Goal: Contribute content: Add original content to the website for others to see

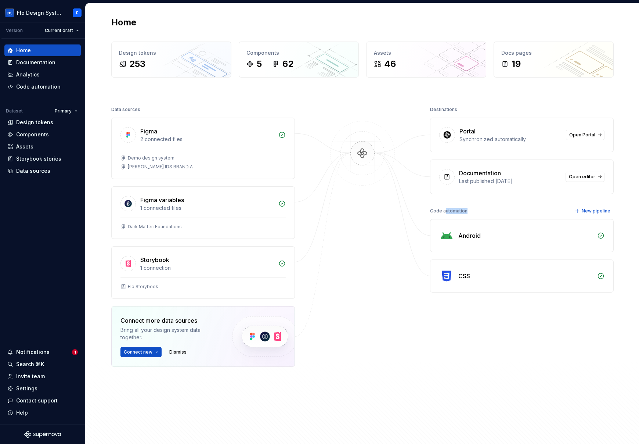
drag, startPoint x: 442, startPoint y: 210, endPoint x: 466, endPoint y: 209, distance: 23.9
click at [466, 209] on div "Code automation New pipeline" at bounding box center [522, 211] width 184 height 10
click at [462, 211] on div "Code automation" at bounding box center [448, 211] width 37 height 10
click at [36, 173] on div "Data sources" at bounding box center [33, 170] width 34 height 7
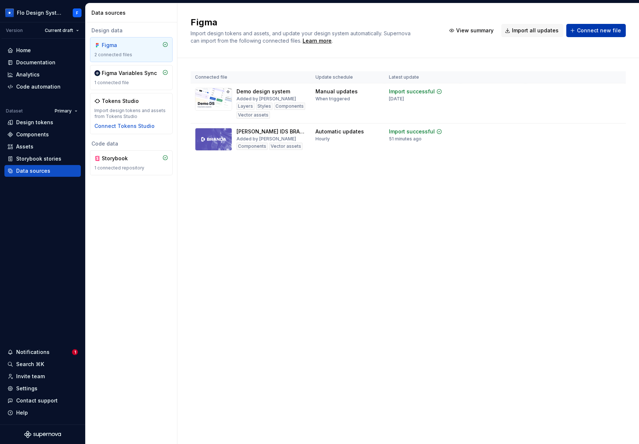
click at [607, 32] on span "Connect new file" at bounding box center [599, 30] width 44 height 7
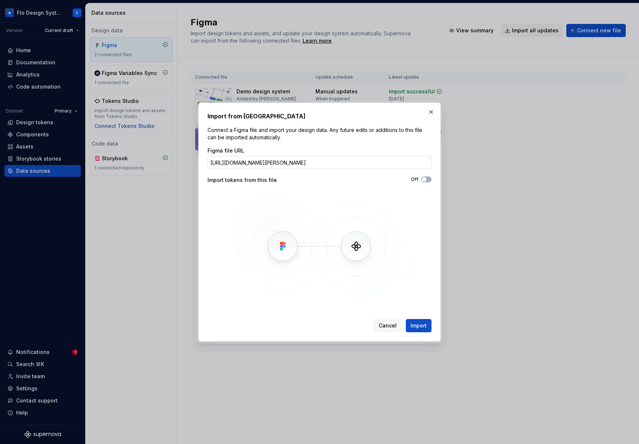
scroll to position [0, 94]
type input "[URL][DOMAIN_NAME][PERSON_NAME]"
click at [432, 112] on button "button" at bounding box center [431, 112] width 10 height 10
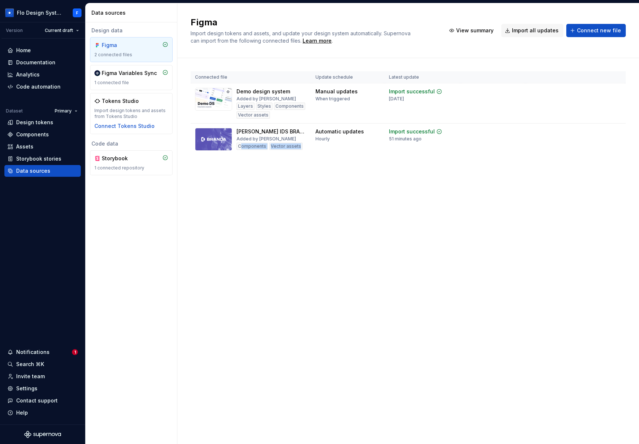
drag, startPoint x: 240, startPoint y: 146, endPoint x: 284, endPoint y: 189, distance: 61.3
click at [300, 146] on div "[PERSON_NAME] IDS BRAND A Added by Flo Components Vector assets" at bounding box center [251, 139] width 112 height 23
drag, startPoint x: 245, startPoint y: 107, endPoint x: 271, endPoint y: 116, distance: 27.7
click at [271, 116] on div "Layers Styles Components Vector assets" at bounding box center [272, 111] width 70 height 16
drag, startPoint x: 318, startPoint y: 129, endPoint x: 366, endPoint y: 132, distance: 48.2
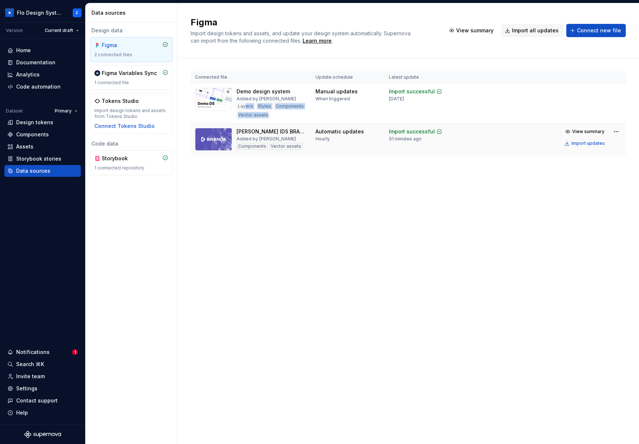
click at [366, 132] on div "Automatic updates Hourly" at bounding box center [348, 135] width 65 height 14
click at [572, 129] on button "View summary" at bounding box center [586, 131] width 46 height 10
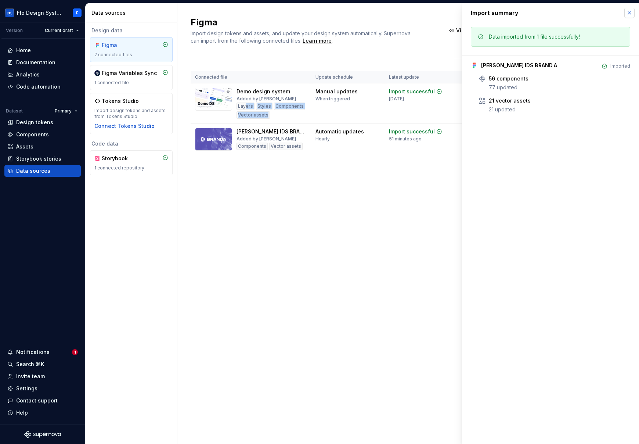
click at [629, 15] on button "button" at bounding box center [630, 13] width 10 height 10
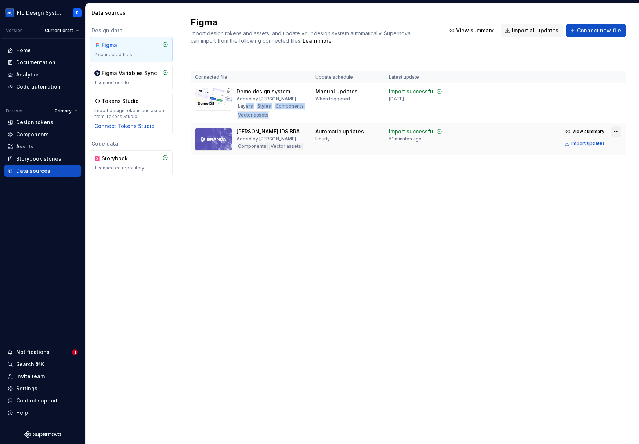
click at [617, 130] on html "Flo Design System F Version Current draft Home Documentation Analytics Code aut…" at bounding box center [319, 222] width 639 height 444
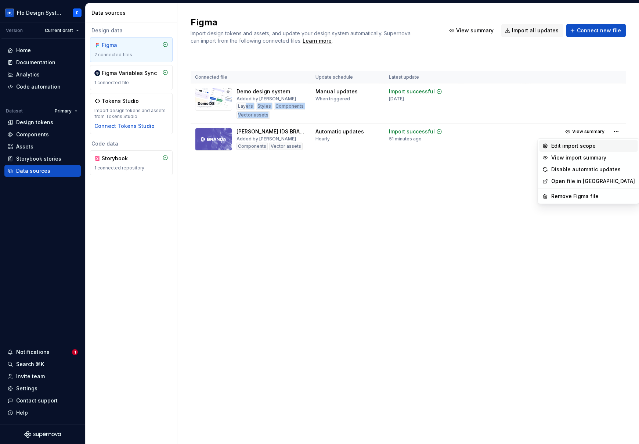
click at [599, 143] on div "Edit import scope" at bounding box center [594, 145] width 84 height 7
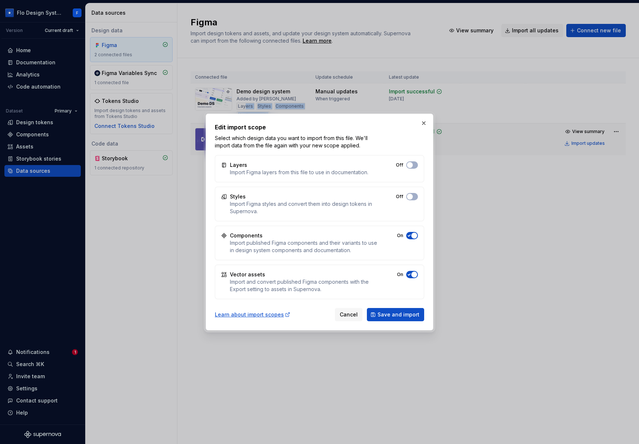
click at [423, 127] on button "button" at bounding box center [424, 123] width 10 height 10
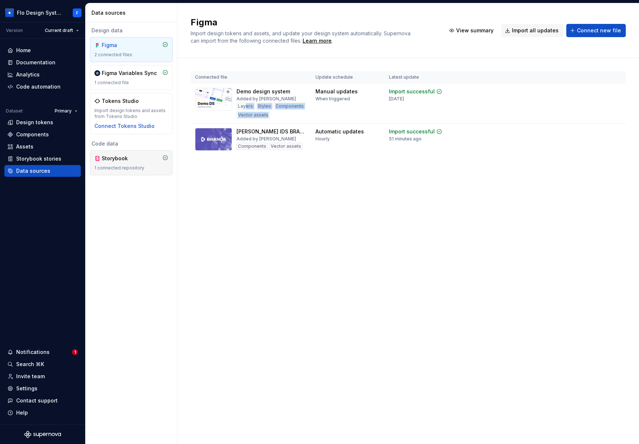
click at [132, 161] on div "Storybook" at bounding box center [119, 158] width 35 height 7
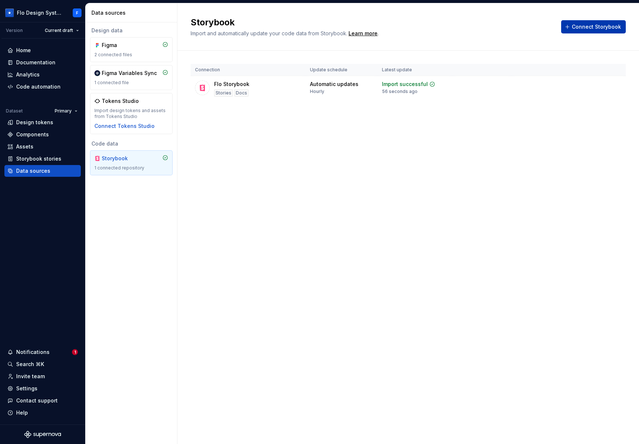
click at [608, 29] on span "Connect Storybook" at bounding box center [596, 26] width 49 height 7
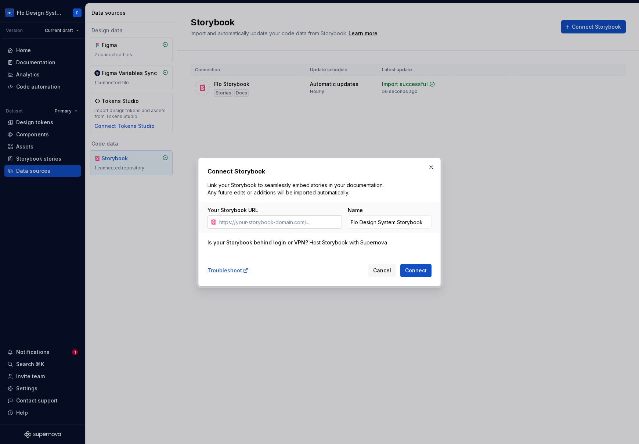
click at [288, 223] on input "Your Storybook URL" at bounding box center [279, 221] width 126 height 13
type input "[URL][DOMAIN_NAME]"
drag, startPoint x: 421, startPoint y: 220, endPoint x: 304, endPoint y: 227, distance: 117.8
click at [354, 222] on input "Flo Design System Storybook" at bounding box center [390, 221] width 84 height 13
click at [434, 168] on button "button" at bounding box center [431, 167] width 10 height 10
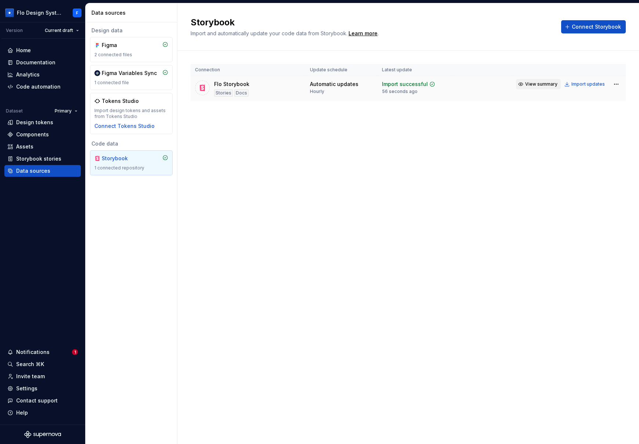
click at [538, 82] on span "View summary" at bounding box center [541, 84] width 32 height 6
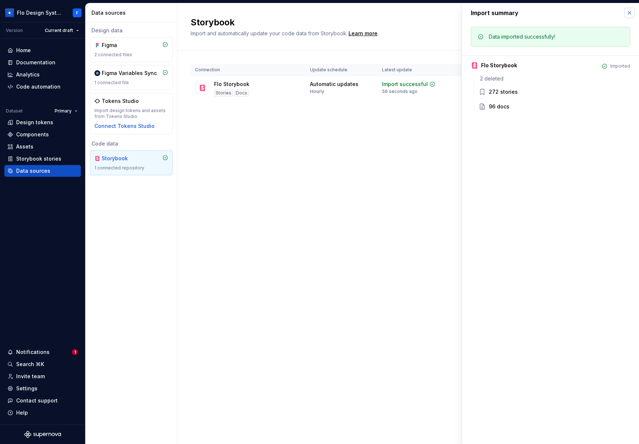
click at [631, 15] on button "button" at bounding box center [630, 13] width 10 height 10
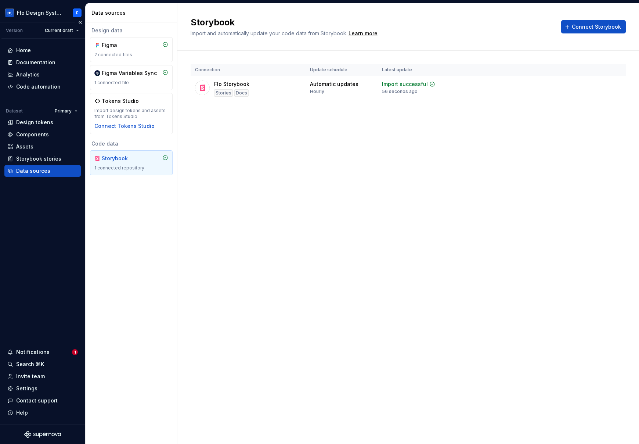
click at [33, 174] on div "Data sources" at bounding box center [33, 170] width 34 height 7
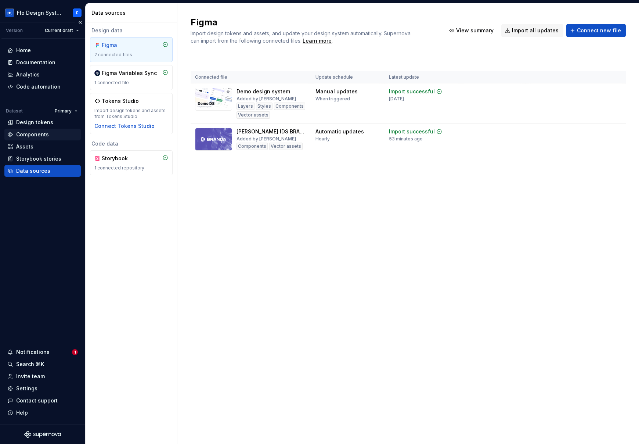
click at [44, 135] on div "Components" at bounding box center [32, 134] width 33 height 7
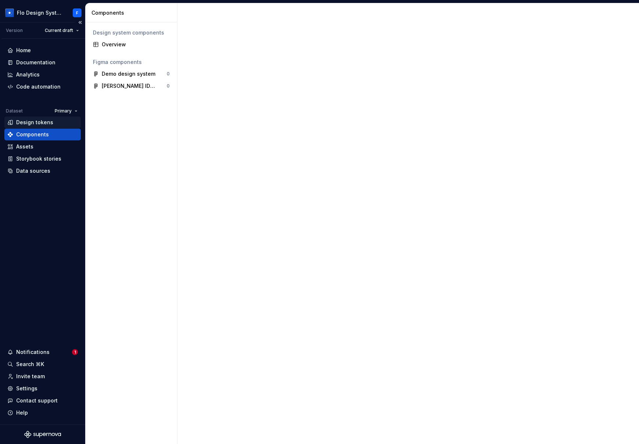
click at [44, 125] on div "Design tokens" at bounding box center [34, 122] width 37 height 7
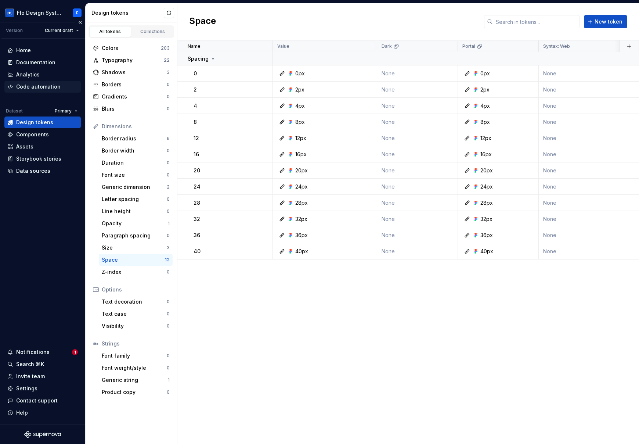
click at [47, 84] on div "Code automation" at bounding box center [38, 86] width 44 height 7
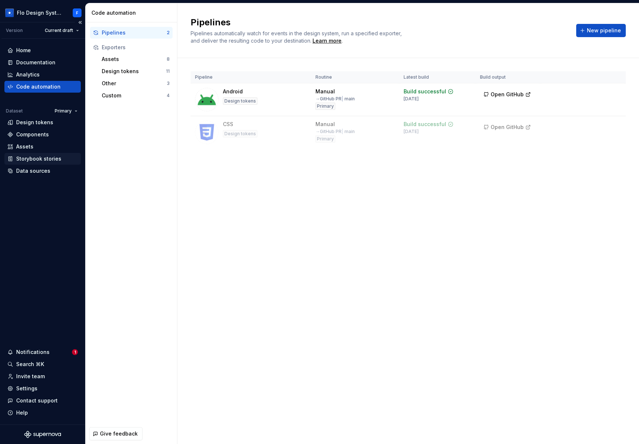
click at [37, 158] on div "Storybook stories" at bounding box center [38, 158] width 45 height 7
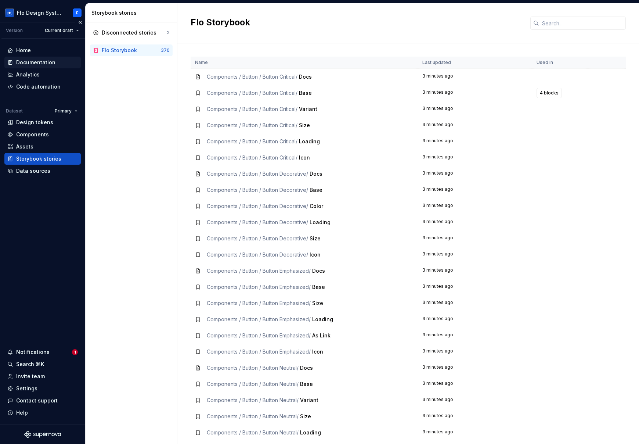
click at [55, 59] on div "Documentation" at bounding box center [42, 62] width 71 height 7
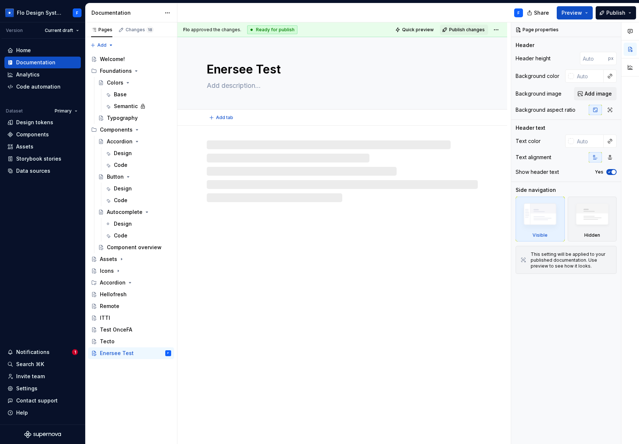
type textarea "*"
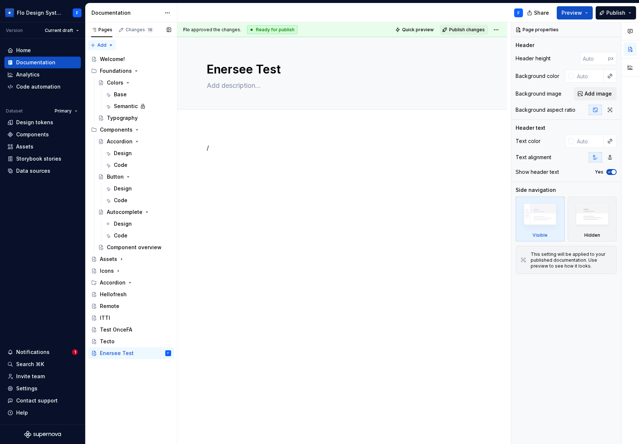
click at [100, 42] on div "Pages Changes 18 Add Accessibility guide for tree Page tree. Navigate the tree …" at bounding box center [131, 233] width 92 height 422
click at [126, 58] on div "New page" at bounding box center [126, 59] width 48 height 7
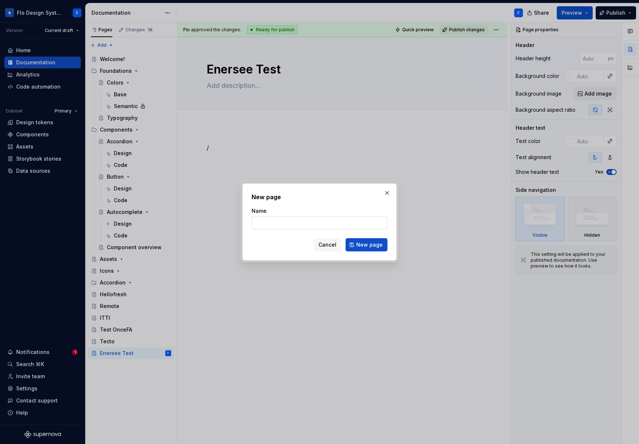
click at [336, 226] on input "Name" at bounding box center [320, 222] width 136 height 13
click at [337, 223] on input "Name" at bounding box center [320, 222] width 136 height 13
type input "Manychat test"
click at [380, 242] on span "New page" at bounding box center [369, 244] width 26 height 7
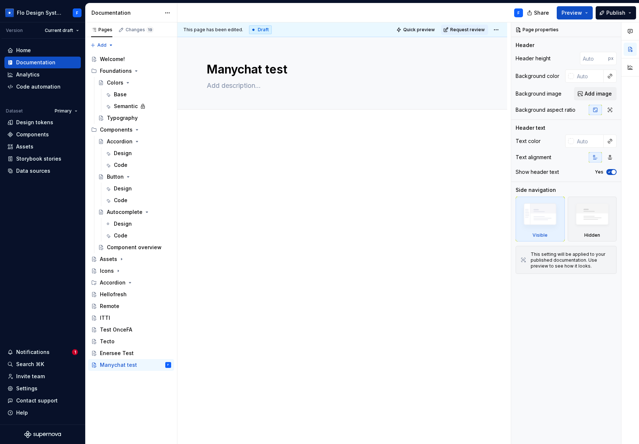
click at [256, 150] on p at bounding box center [342, 147] width 271 height 9
type textarea "*"
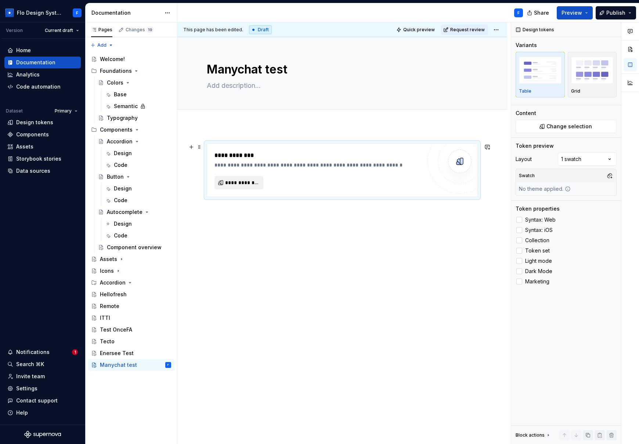
click at [242, 182] on span "**********" at bounding box center [241, 182] width 33 height 7
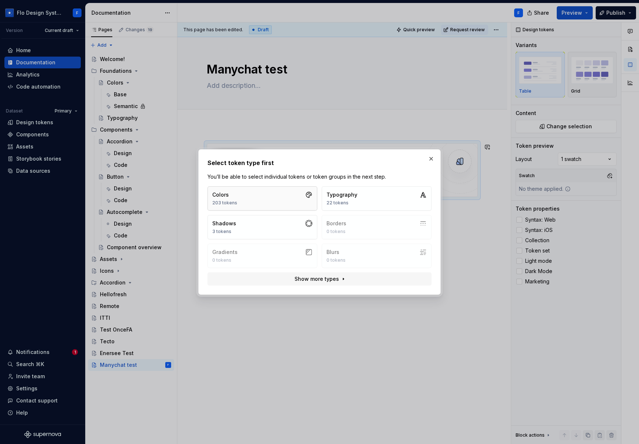
click at [251, 195] on button "Colors 203 tokens" at bounding box center [263, 198] width 110 height 24
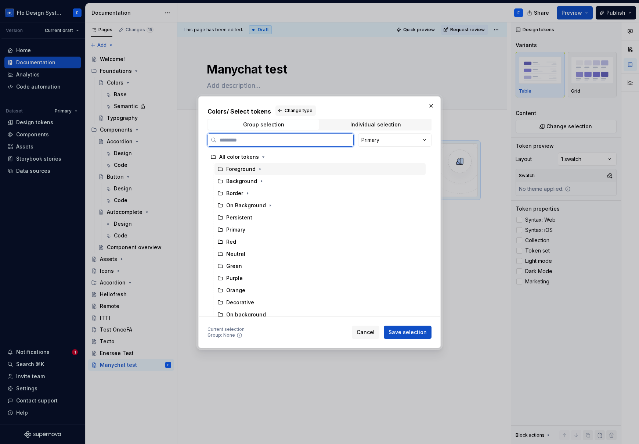
click at [252, 168] on div "Foreground" at bounding box center [240, 168] width 29 height 7
click at [403, 327] on button "Save selection" at bounding box center [408, 332] width 48 height 13
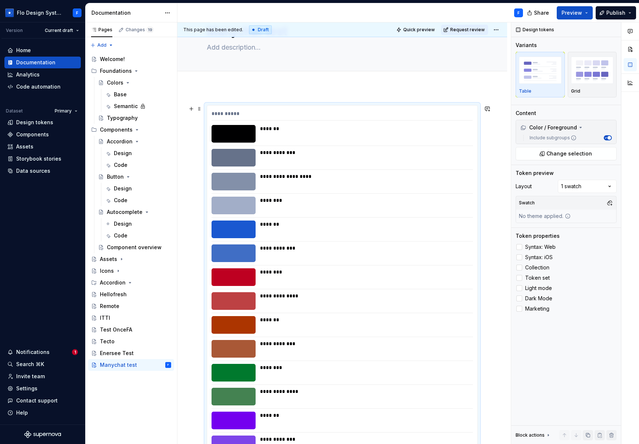
scroll to position [7, 0]
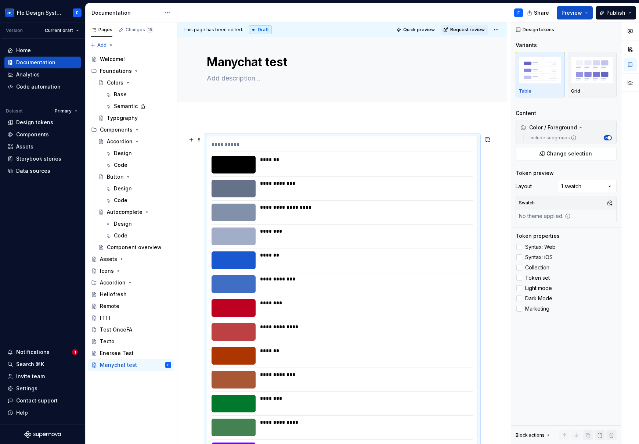
click at [363, 244] on div "********" at bounding box center [364, 236] width 209 height 18
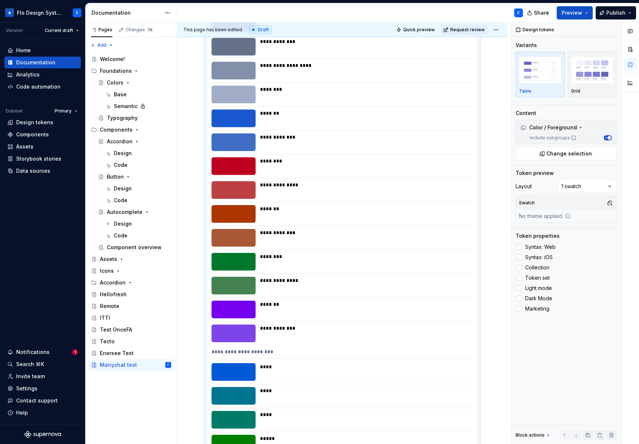
scroll to position [0, 0]
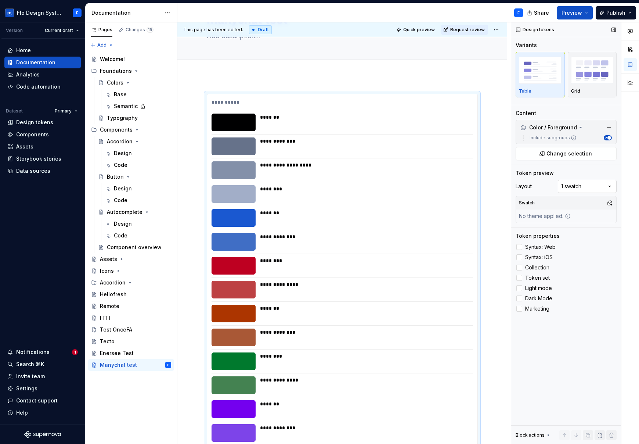
click at [583, 190] on div "Comments Open comments No comments yet Select ‘Comment’ from the block context …" at bounding box center [575, 233] width 128 height 422
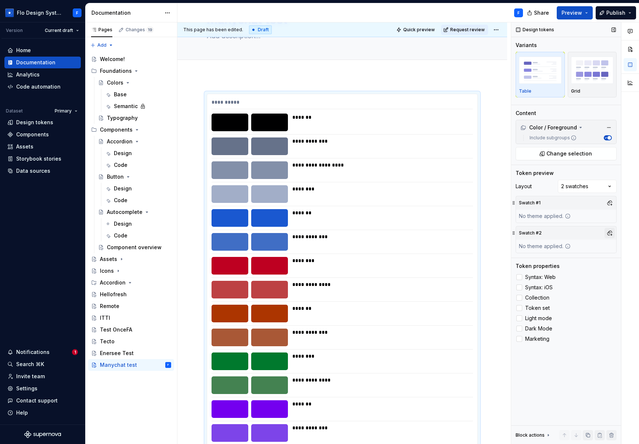
click at [608, 233] on button "button" at bounding box center [610, 233] width 10 height 10
click at [549, 260] on div "Dark" at bounding box center [547, 260] width 12 height 7
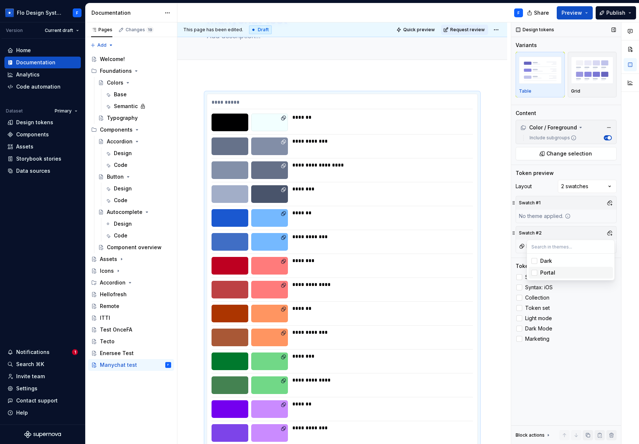
click at [573, 349] on div "Comments Open comments No comments yet Select ‘Comment’ from the block context …" at bounding box center [575, 233] width 128 height 422
click at [539, 276] on span "Syntax: Web" at bounding box center [540, 277] width 30 height 6
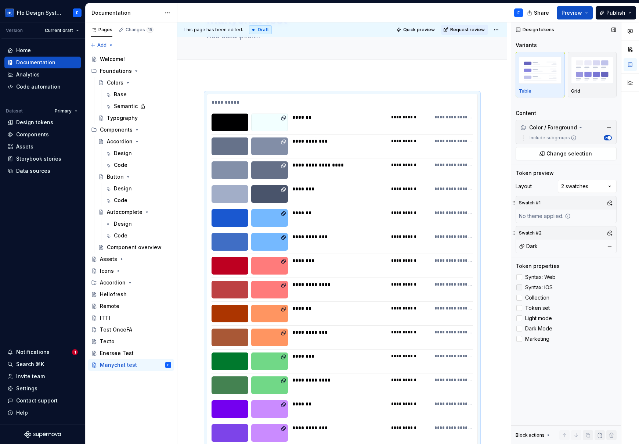
click at [536, 288] on span "Syntax: iOS" at bounding box center [539, 287] width 28 height 6
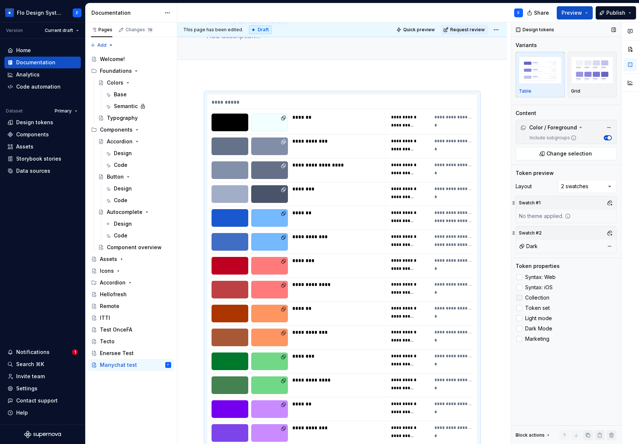
click at [536, 298] on span "Collection" at bounding box center [537, 298] width 24 height 6
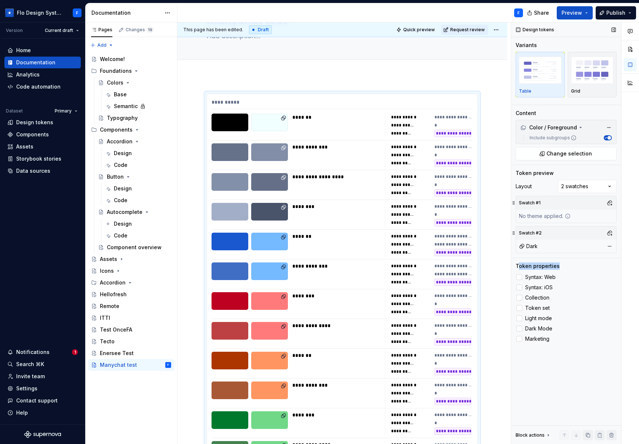
drag, startPoint x: 517, startPoint y: 263, endPoint x: 559, endPoint y: 269, distance: 41.5
click at [559, 269] on div "Token properties" at bounding box center [566, 265] width 101 height 7
click at [555, 269] on div "Token properties" at bounding box center [538, 265] width 44 height 7
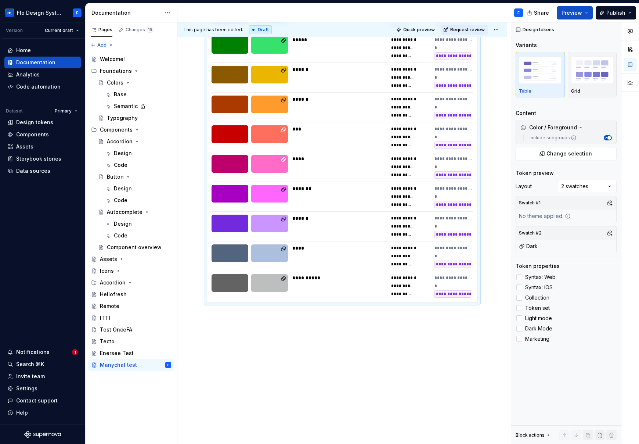
drag, startPoint x: 219, startPoint y: 325, endPoint x: 216, endPoint y: 322, distance: 4.4
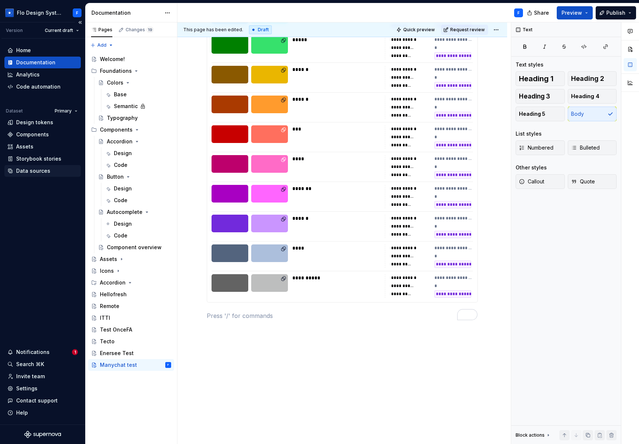
click at [43, 170] on div "Data sources" at bounding box center [33, 170] width 34 height 7
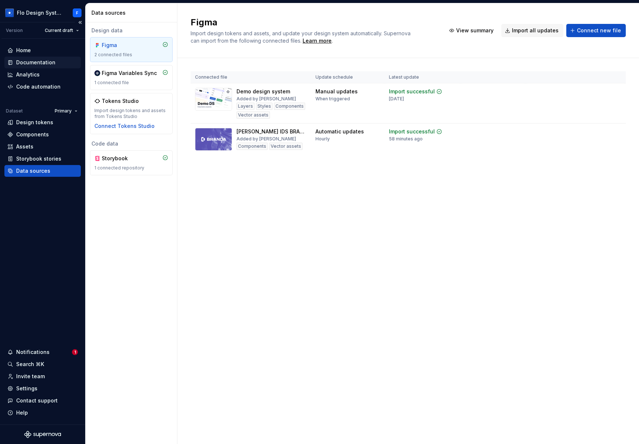
click at [28, 64] on div "Documentation" at bounding box center [35, 62] width 39 height 7
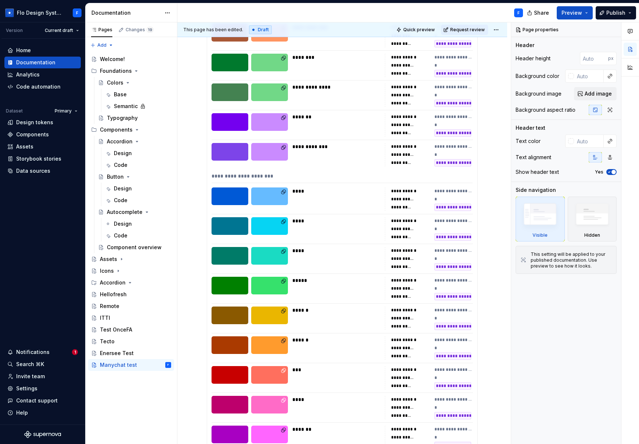
scroll to position [665, 0]
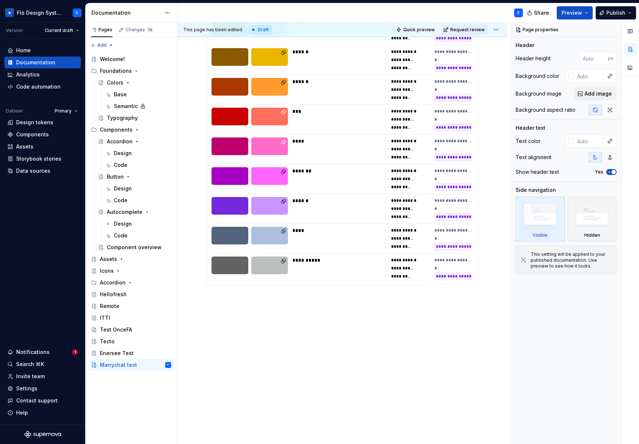
click at [214, 333] on div "**********" at bounding box center [344, 233] width 334 height 422
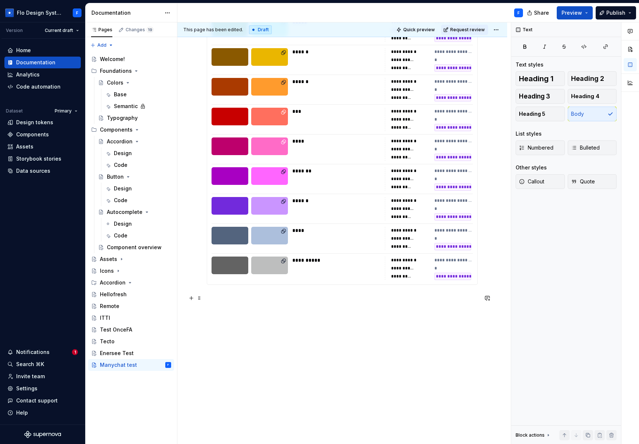
click at [210, 301] on p at bounding box center [342, 298] width 271 height 9
click at [261, 297] on p "To enrich screen reader interactions, please activate Accessibility in Grammarl…" at bounding box center [342, 298] width 271 height 9
click at [50, 174] on div "Data sources" at bounding box center [42, 170] width 71 height 7
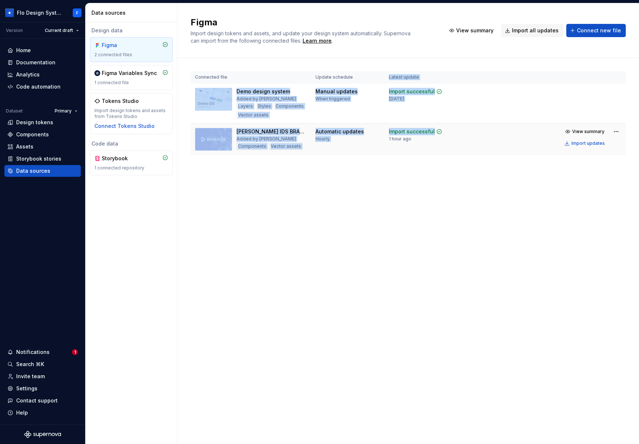
drag, startPoint x: 383, startPoint y: 75, endPoint x: 429, endPoint y: 138, distance: 77.6
click at [429, 138] on table "Connected file Update schedule Latest update Demo design system Added by [PERSO…" at bounding box center [408, 113] width 435 height 84
click at [429, 138] on div "Import successful 1 hour ago" at bounding box center [415, 135] width 53 height 14
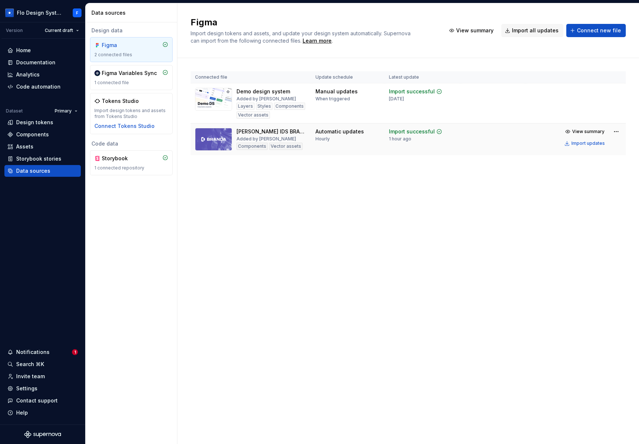
click at [394, 137] on div "1 hour ago" at bounding box center [400, 139] width 22 height 6
click at [402, 94] on div "Import successful" at bounding box center [412, 91] width 46 height 7
click at [402, 97] on div "[DATE]" at bounding box center [396, 99] width 15 height 6
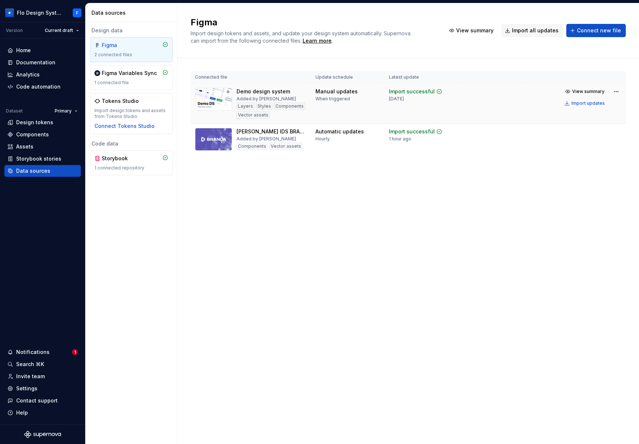
click at [402, 97] on div "[DATE]" at bounding box center [396, 99] width 15 height 6
click at [382, 208] on div "Figma Import design tokens and assets, and update your design system automatica…" at bounding box center [408, 223] width 462 height 441
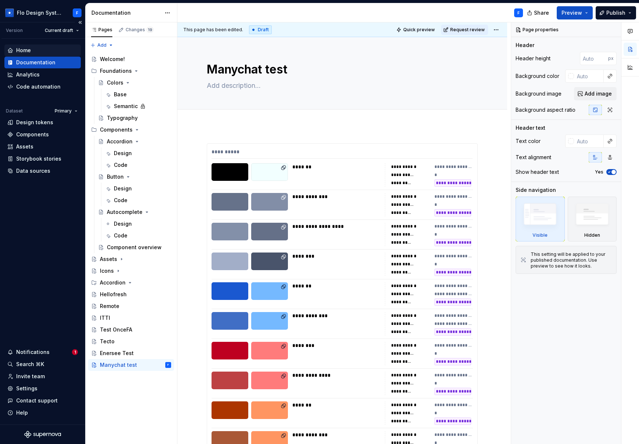
click at [27, 48] on div "Home" at bounding box center [23, 50] width 15 height 7
type textarea "*"
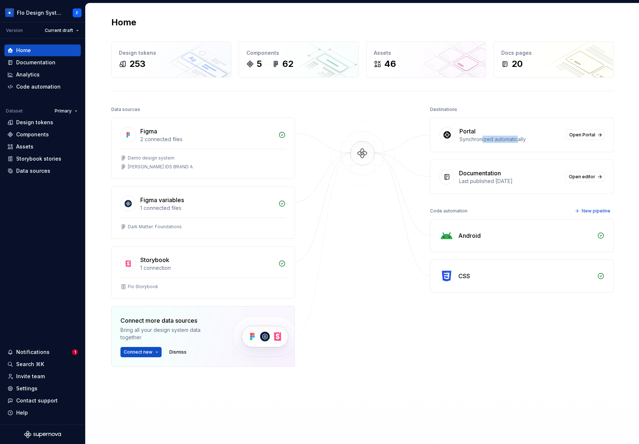
drag, startPoint x: 516, startPoint y: 141, endPoint x: 480, endPoint y: 141, distance: 36.0
click at [480, 141] on div "Synchronized automatically" at bounding box center [511, 139] width 102 height 7
drag, startPoint x: 461, startPoint y: 140, endPoint x: 510, endPoint y: 138, distance: 49.3
click at [510, 138] on div "Synchronized automatically" at bounding box center [511, 139] width 102 height 7
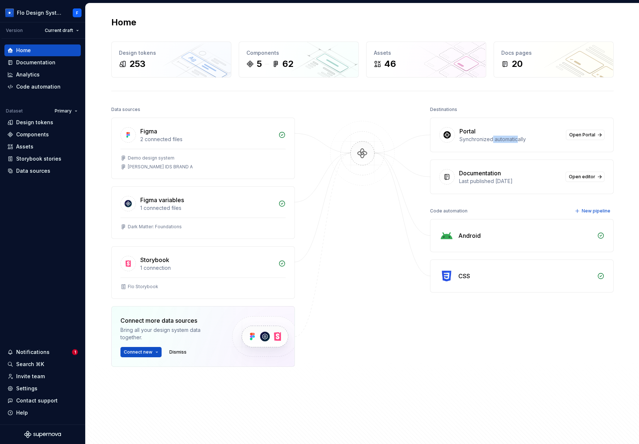
drag, startPoint x: 516, startPoint y: 140, endPoint x: 490, endPoint y: 140, distance: 26.5
click at [490, 140] on div "Synchronized automatically" at bounding box center [511, 139] width 102 height 7
click at [468, 137] on div "Synchronized automatically" at bounding box center [511, 139] width 102 height 7
click at [588, 133] on span "Open Portal" at bounding box center [583, 135] width 26 height 6
drag, startPoint x: 431, startPoint y: 109, endPoint x: 469, endPoint y: 110, distance: 37.8
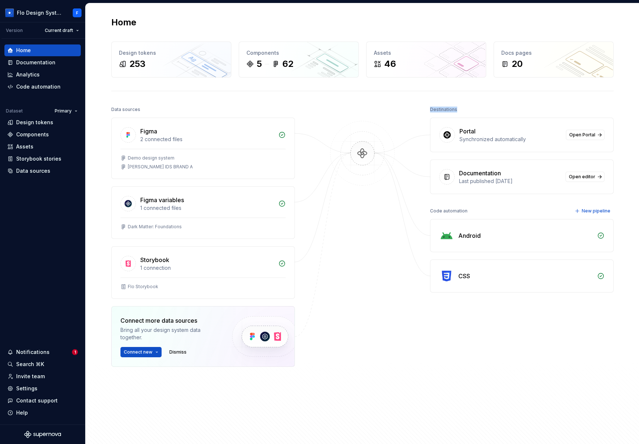
click at [469, 109] on div "Destinations" at bounding box center [522, 109] width 184 height 10
click at [470, 111] on div "Destinations" at bounding box center [522, 109] width 184 height 10
click at [371, 220] on div at bounding box center [362, 253] width 73 height 299
click at [519, 339] on div "Destinations Portal Synchronized automatically Open Portal Documentation Last p…" at bounding box center [522, 253] width 184 height 299
click at [551, 136] on div "Synchronized automatically" at bounding box center [511, 139] width 102 height 7
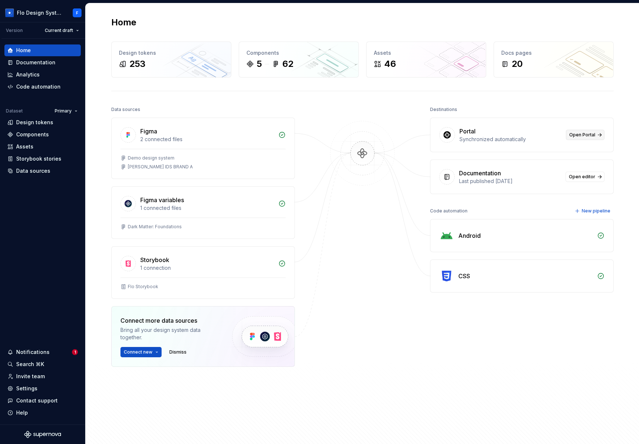
click at [585, 137] on span "Open Portal" at bounding box center [583, 135] width 26 height 6
